Goal: Information Seeking & Learning: Learn about a topic

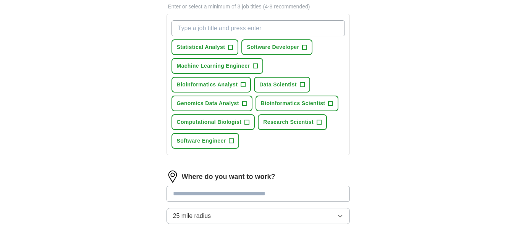
scroll to position [268, 0]
click at [225, 125] on span "Computational Biologist" at bounding box center [209, 122] width 65 height 8
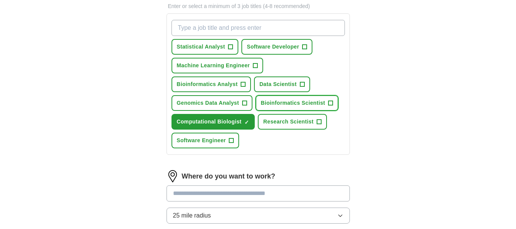
click at [298, 104] on span "Bioinformatics Scientist" at bounding box center [293, 103] width 65 height 8
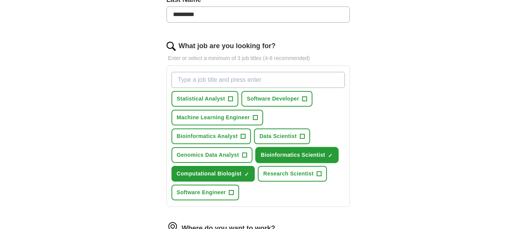
scroll to position [215, 0]
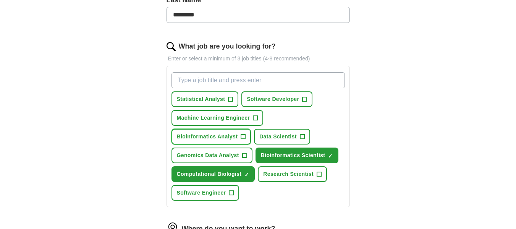
click at [222, 134] on span "Bioinformatics Analyst" at bounding box center [207, 137] width 61 height 8
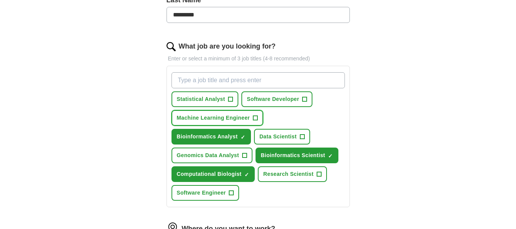
click at [217, 118] on span "Machine Learning Engineer" at bounding box center [213, 118] width 73 height 8
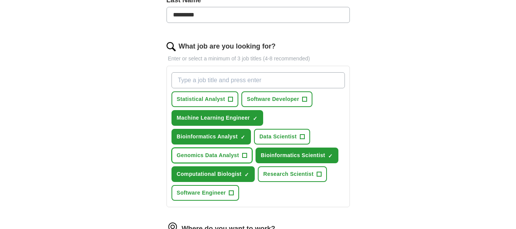
click at [222, 158] on span "Genomics Data Analyst" at bounding box center [208, 155] width 62 height 8
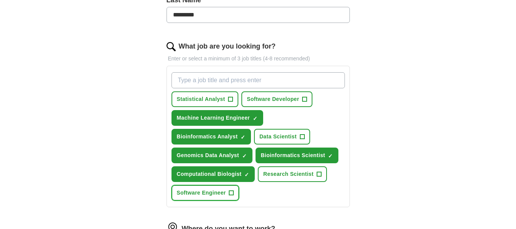
click at [212, 192] on span "Software Engineer" at bounding box center [201, 193] width 49 height 8
click at [266, 101] on span "Software Developer" at bounding box center [273, 99] width 52 height 8
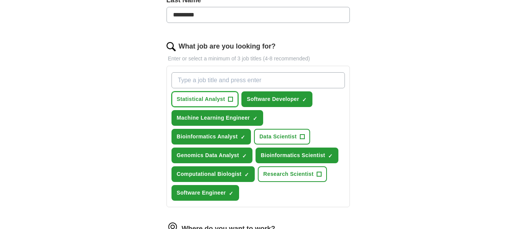
click at [198, 106] on button "Statistical Analyst +" at bounding box center [205, 99] width 67 height 16
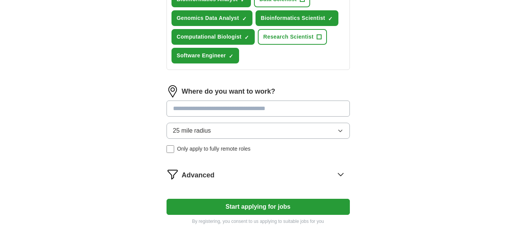
scroll to position [352, 0]
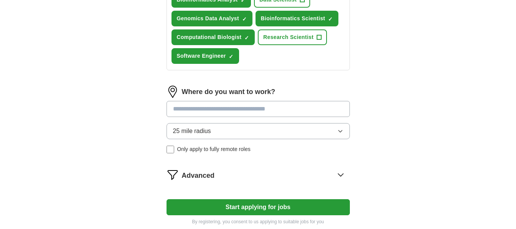
click at [198, 106] on input at bounding box center [258, 109] width 183 height 16
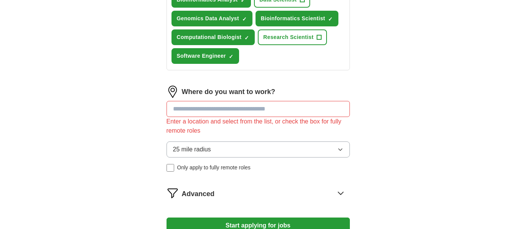
click at [230, 135] on div "Where do you want to work? Enter a location and select from the list, or check …" at bounding box center [258, 132] width 183 height 92
click at [224, 154] on button "25 mile radius" at bounding box center [258, 149] width 183 height 16
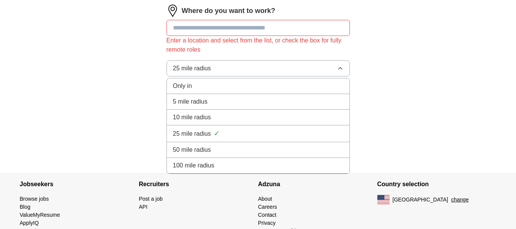
scroll to position [423, 0]
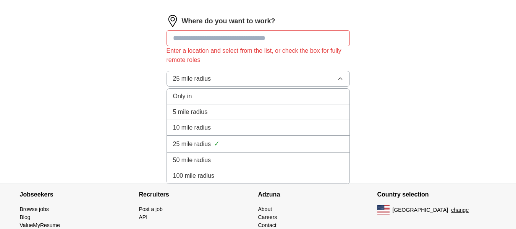
click at [218, 176] on div "100 mile radius" at bounding box center [258, 175] width 170 height 9
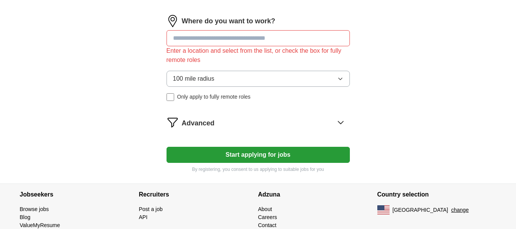
click at [226, 38] on input at bounding box center [258, 38] width 183 height 16
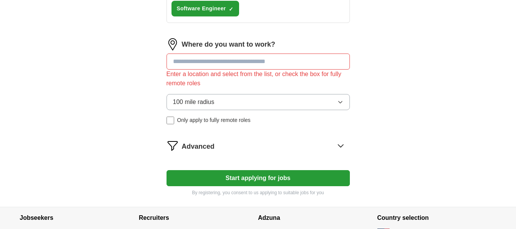
scroll to position [393, 0]
